Goal: Task Accomplishment & Management: Use online tool/utility

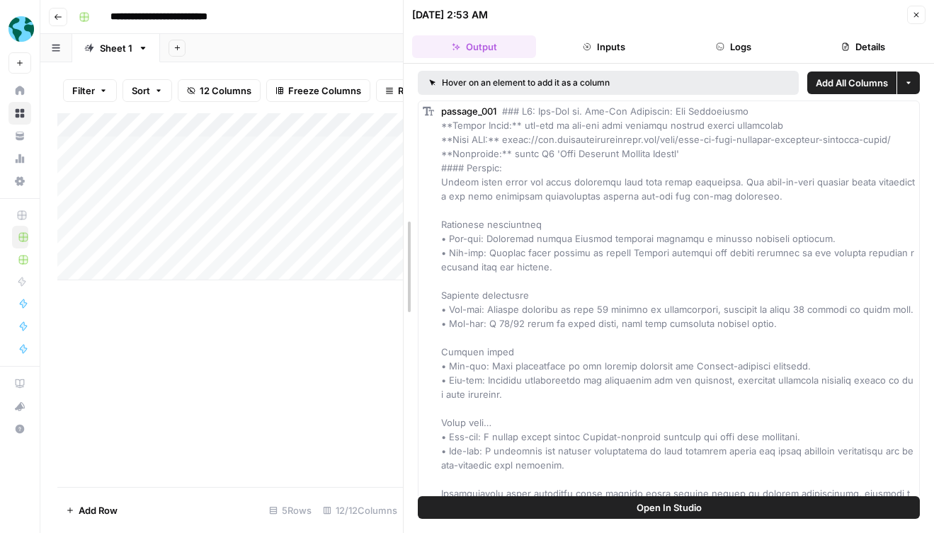
drag, startPoint x: 407, startPoint y: 23, endPoint x: 424, endPoint y: 30, distance: 18.4
drag, startPoint x: 406, startPoint y: 16, endPoint x: 465, endPoint y: 23, distance: 60.0
click at [332, 344] on div "Add Column" at bounding box center [230, 300] width 346 height 374
click at [917, 15] on icon "button" at bounding box center [917, 15] width 5 height 5
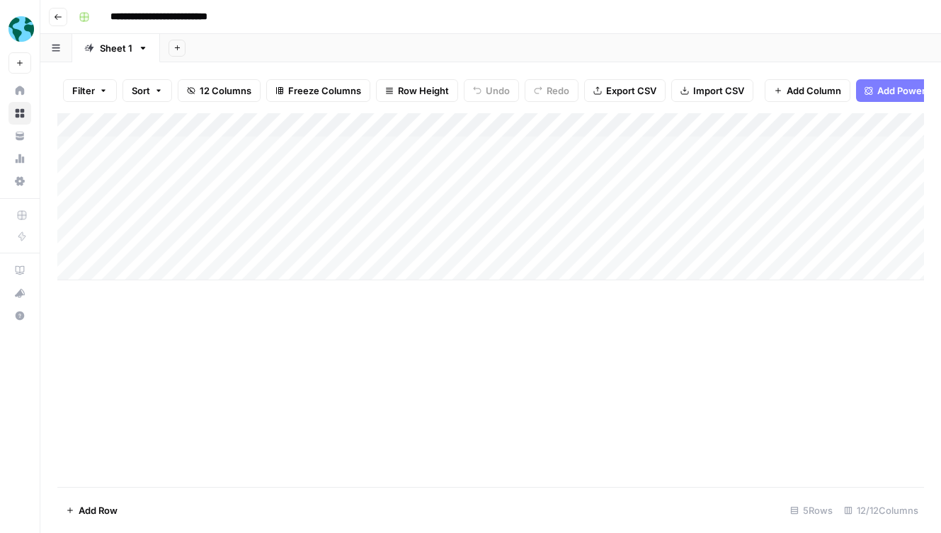
click at [55, 16] on icon "button" at bounding box center [58, 17] width 7 height 6
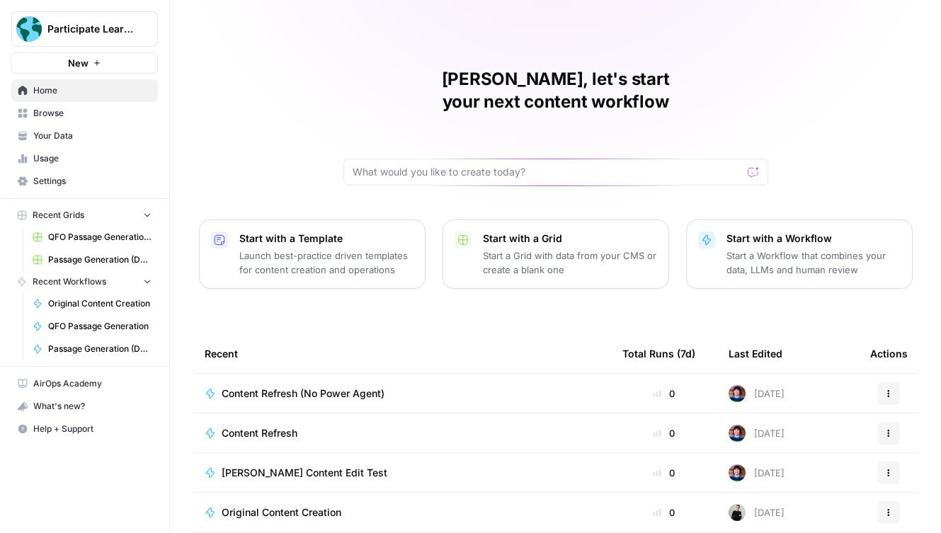
scroll to position [118, 0]
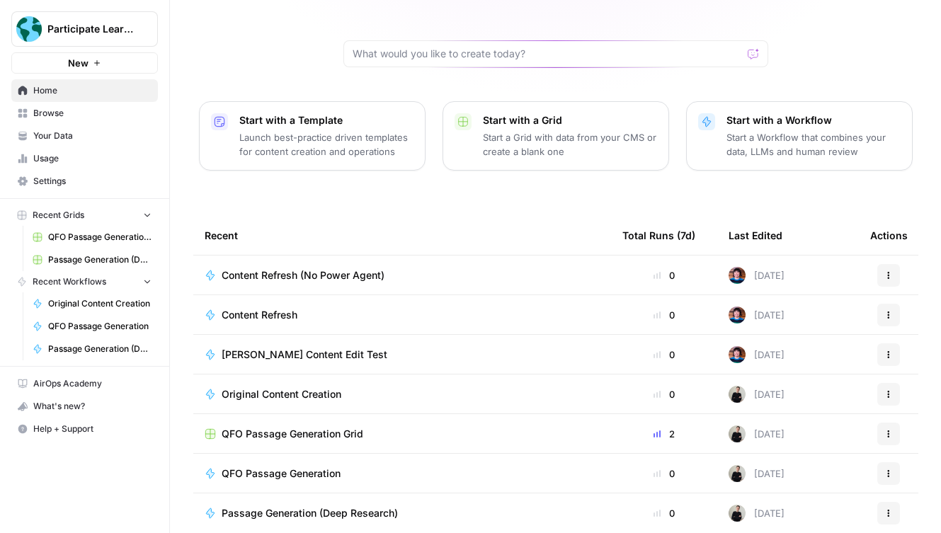
click at [329, 467] on span "QFO Passage Generation" at bounding box center [281, 474] width 119 height 14
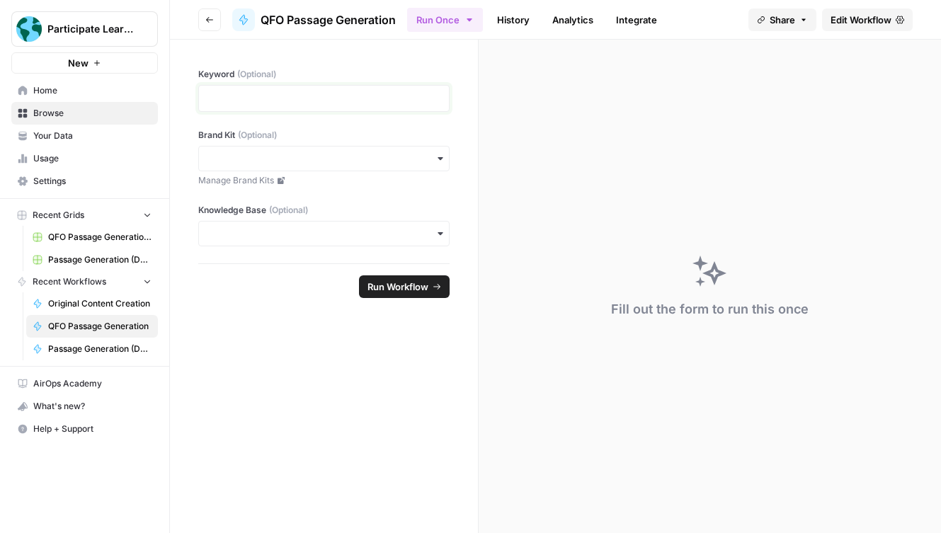
click at [271, 94] on p at bounding box center [324, 98] width 233 height 14
click at [346, 152] on input "Brand Kit (Optional)" at bounding box center [324, 159] width 233 height 14
click at [327, 186] on div "Participate Learning" at bounding box center [324, 196] width 250 height 27
drag, startPoint x: 324, startPoint y: 225, endPoint x: 317, endPoint y: 225, distance: 7.1
click at [324, 225] on div "button" at bounding box center [323, 234] width 251 height 26
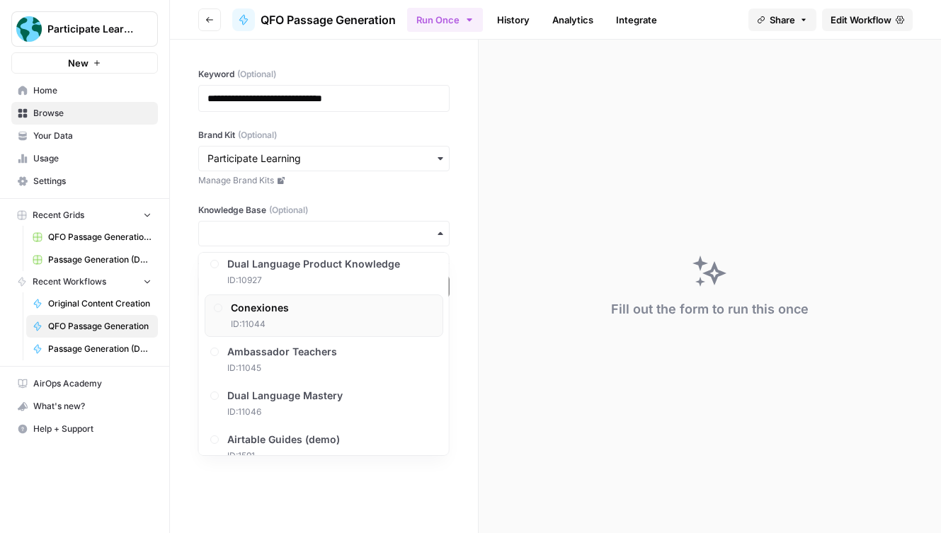
scroll to position [145, 0]
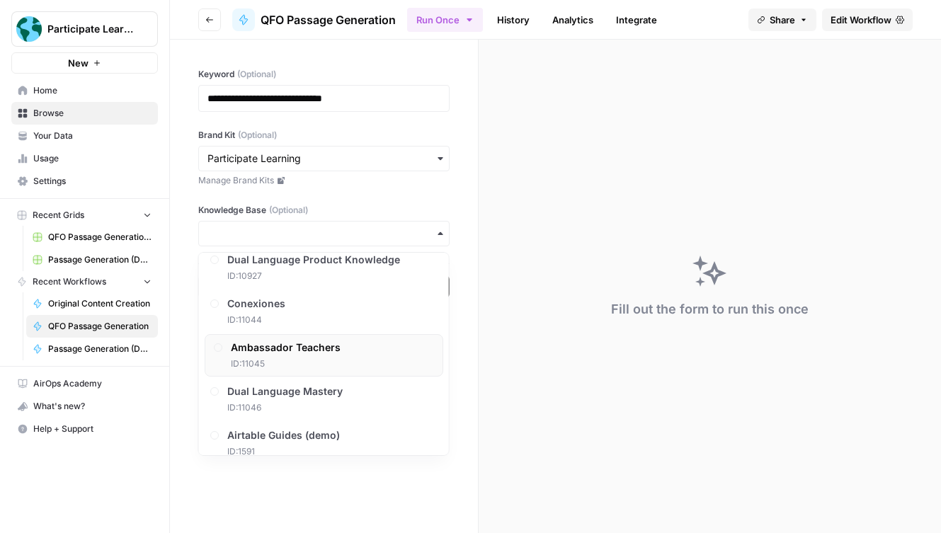
click at [336, 349] on span "Ambassador Teachers" at bounding box center [286, 348] width 110 height 14
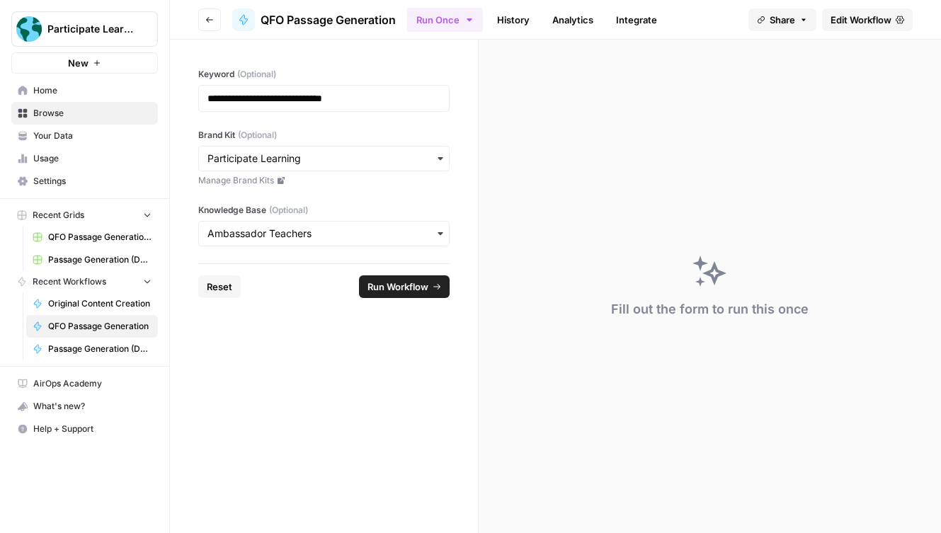
click at [387, 285] on span "Run Workflow" at bounding box center [398, 287] width 61 height 14
click at [831, 495] on div "ERROR 50 :: NOTHING FOUND" at bounding box center [815, 488] width 204 height 23
click at [215, 225] on div "button" at bounding box center [323, 234] width 251 height 26
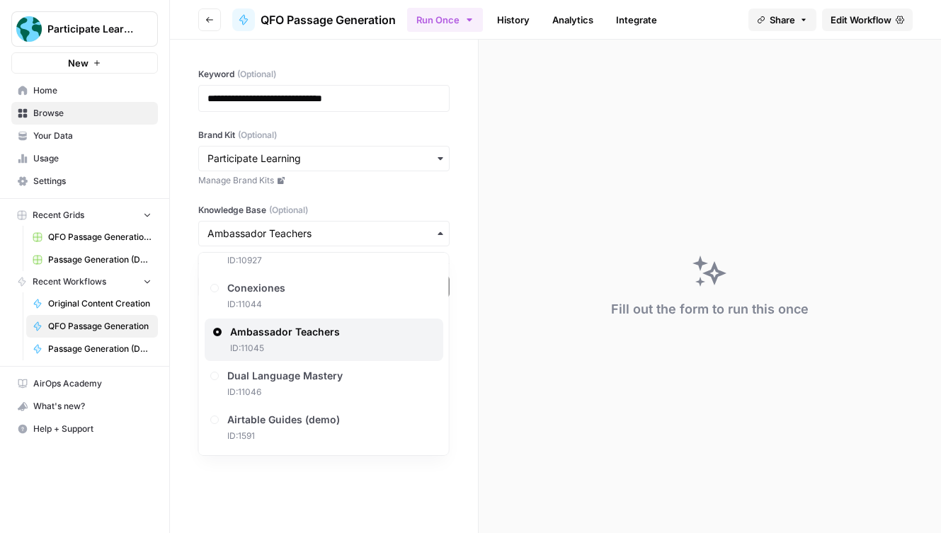
scroll to position [0, 0]
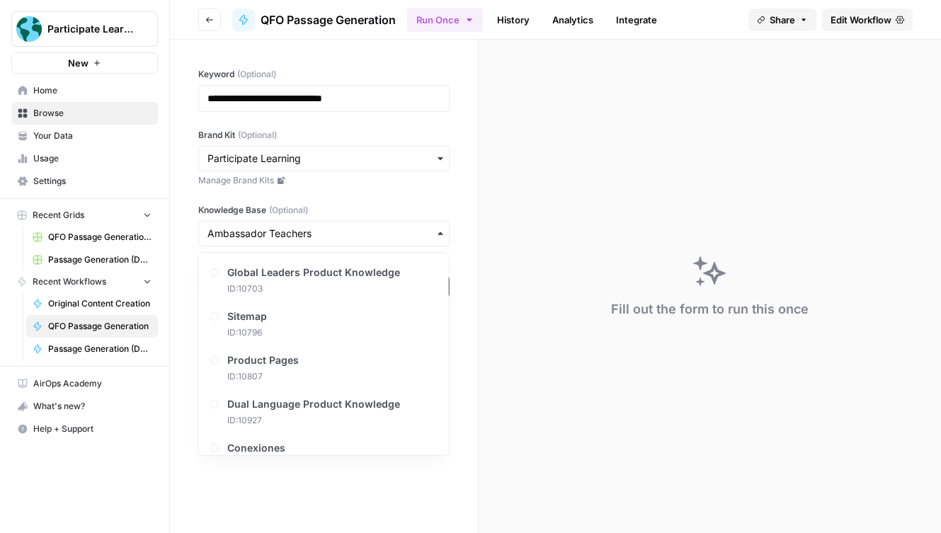
click at [455, 273] on form "**********" at bounding box center [324, 287] width 309 height 494
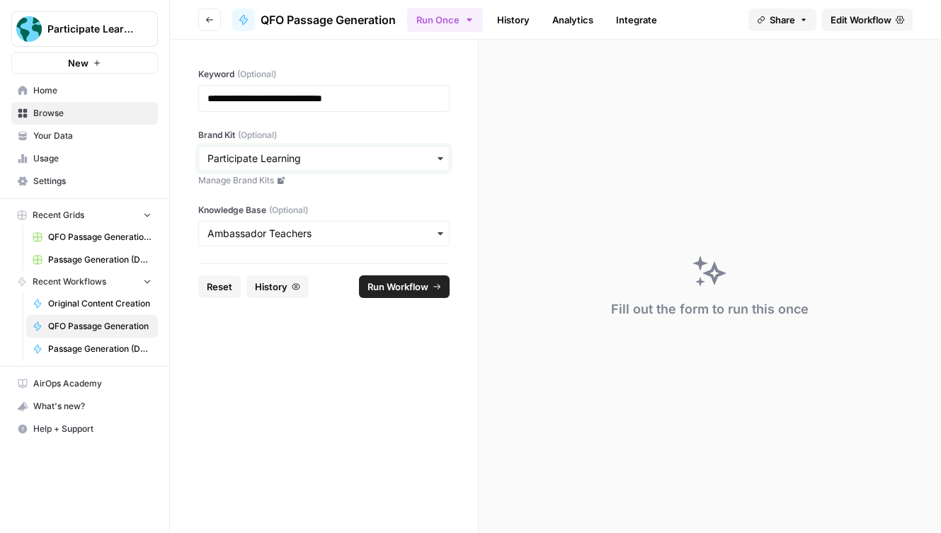
click at [324, 162] on input "Brand Kit (Optional)" at bounding box center [324, 159] width 233 height 14
drag, startPoint x: 377, startPoint y: 132, endPoint x: 363, endPoint y: 133, distance: 14.2
click at [376, 132] on label "Brand Kit (Optional)" at bounding box center [323, 135] width 251 height 13
click at [376, 152] on input "Brand Kit (Optional)" at bounding box center [324, 159] width 233 height 14
click at [365, 100] on p "**********" at bounding box center [324, 98] width 233 height 14
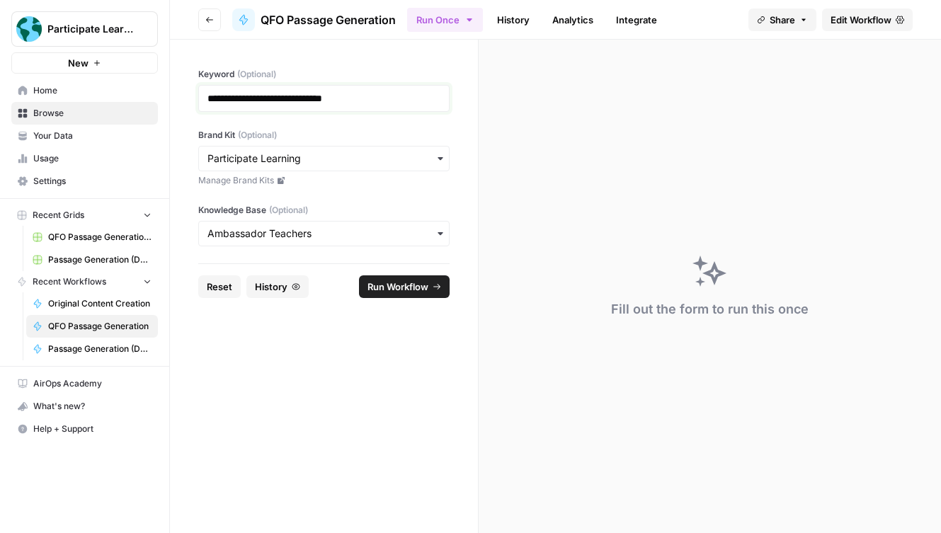
click at [210, 98] on p "**********" at bounding box center [324, 98] width 233 height 14
click at [353, 433] on form "**********" at bounding box center [324, 287] width 309 height 494
click at [436, 283] on icon "submit" at bounding box center [437, 287] width 9 height 9
click at [845, 21] on span "Edit Workflow" at bounding box center [861, 20] width 61 height 14
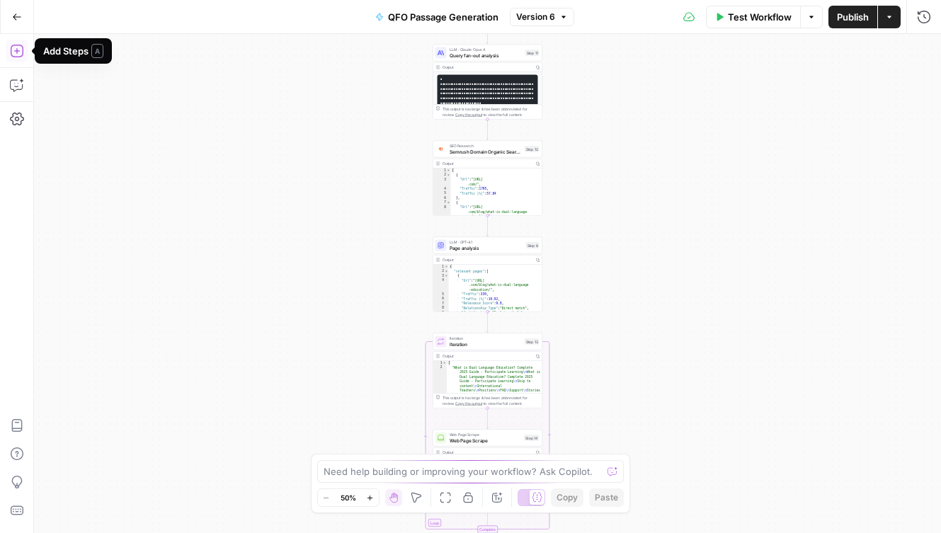
click at [16, 52] on icon "button" at bounding box center [16, 51] width 13 height 13
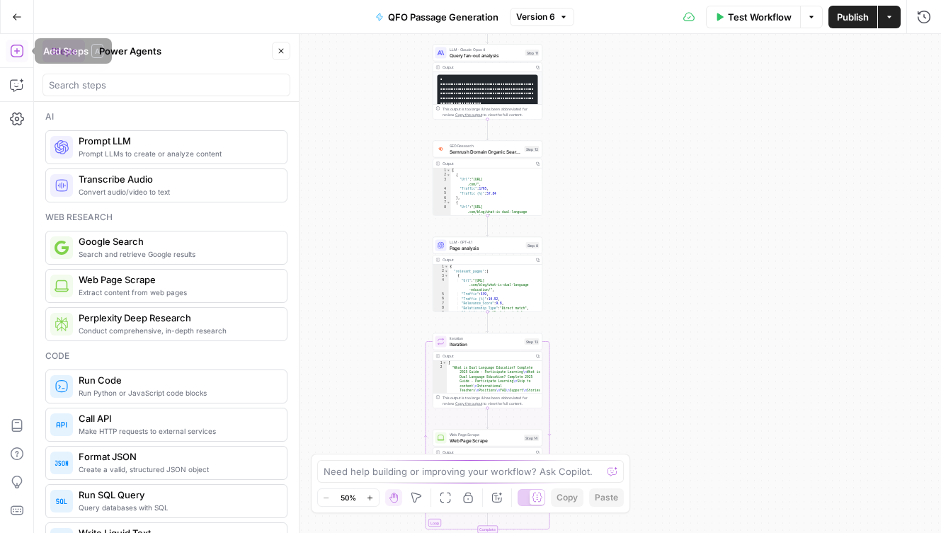
click at [18, 15] on icon "button" at bounding box center [17, 17] width 10 height 10
